Goal: Task Accomplishment & Management: Manage account settings

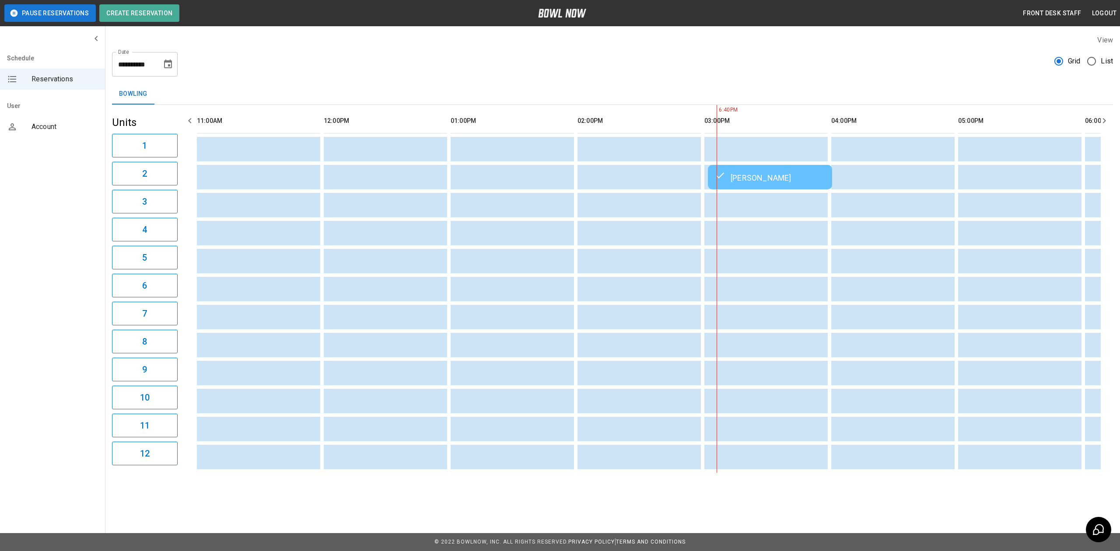
scroll to position [0, 629]
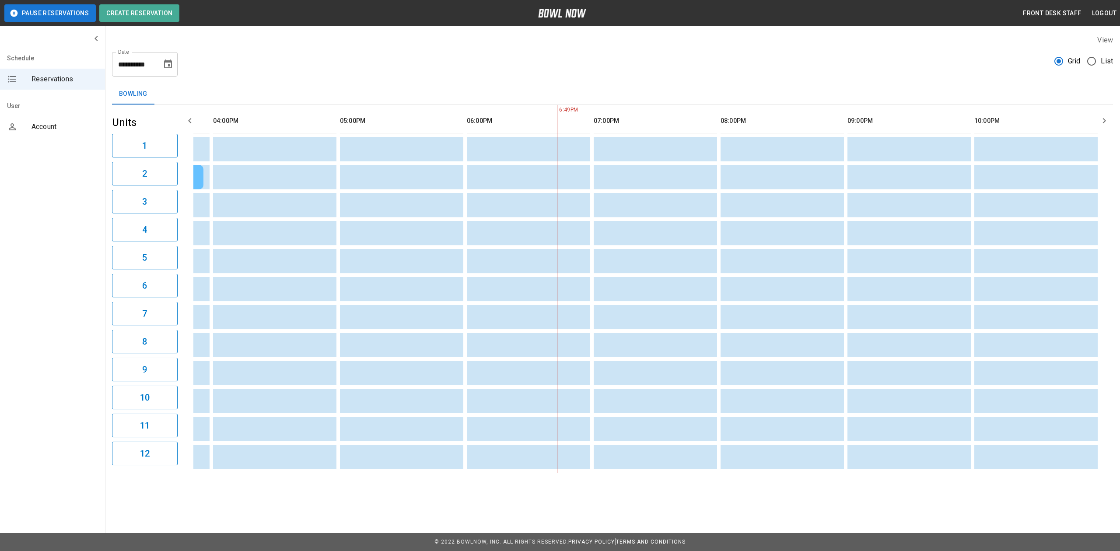
scroll to position [0, 608]
click at [1119, 9] on button "Logout" at bounding box center [1103, 13] width 31 height 16
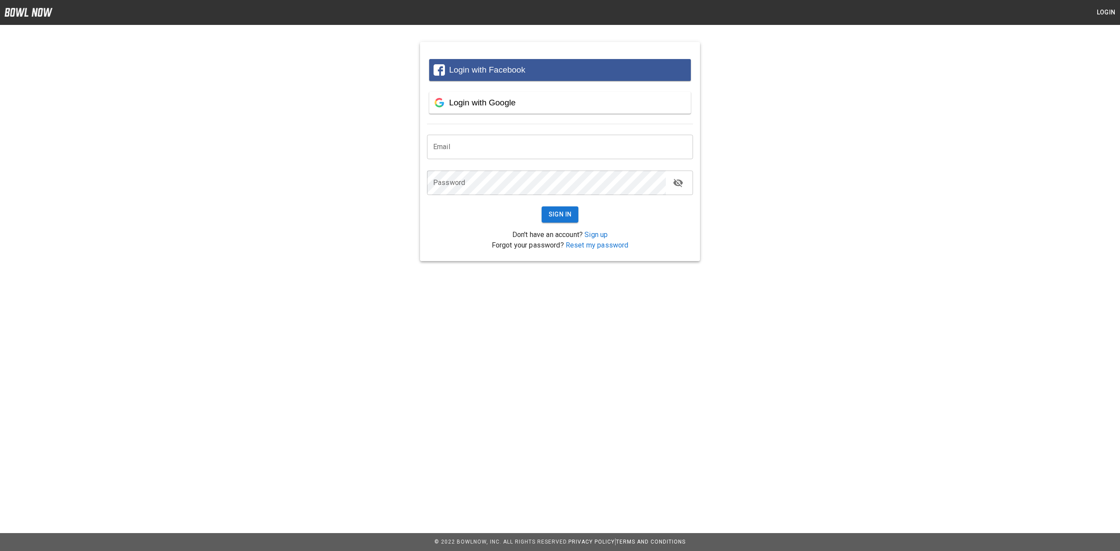
type input "**********"
